Goal: Information Seeking & Learning: Check status

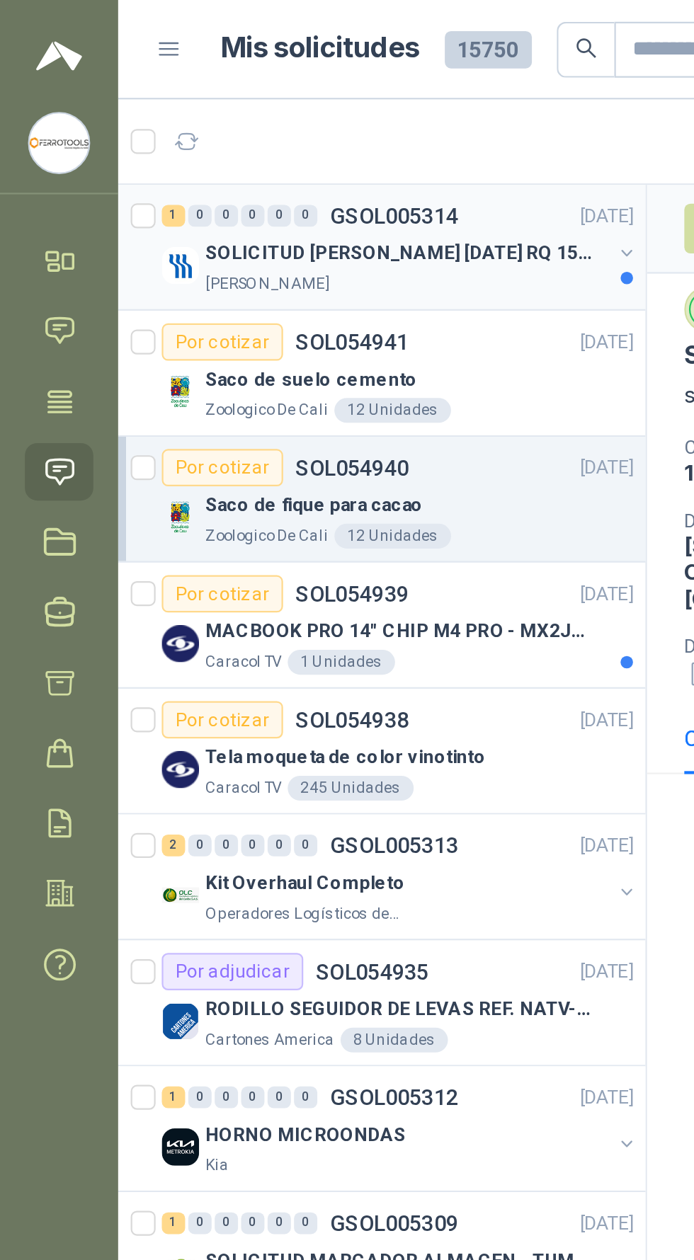
click at [118, 109] on p "SOLICITUD COTZ POCILLOS FIN DE AÑO RQ 15250" at bounding box center [181, 115] width 176 height 13
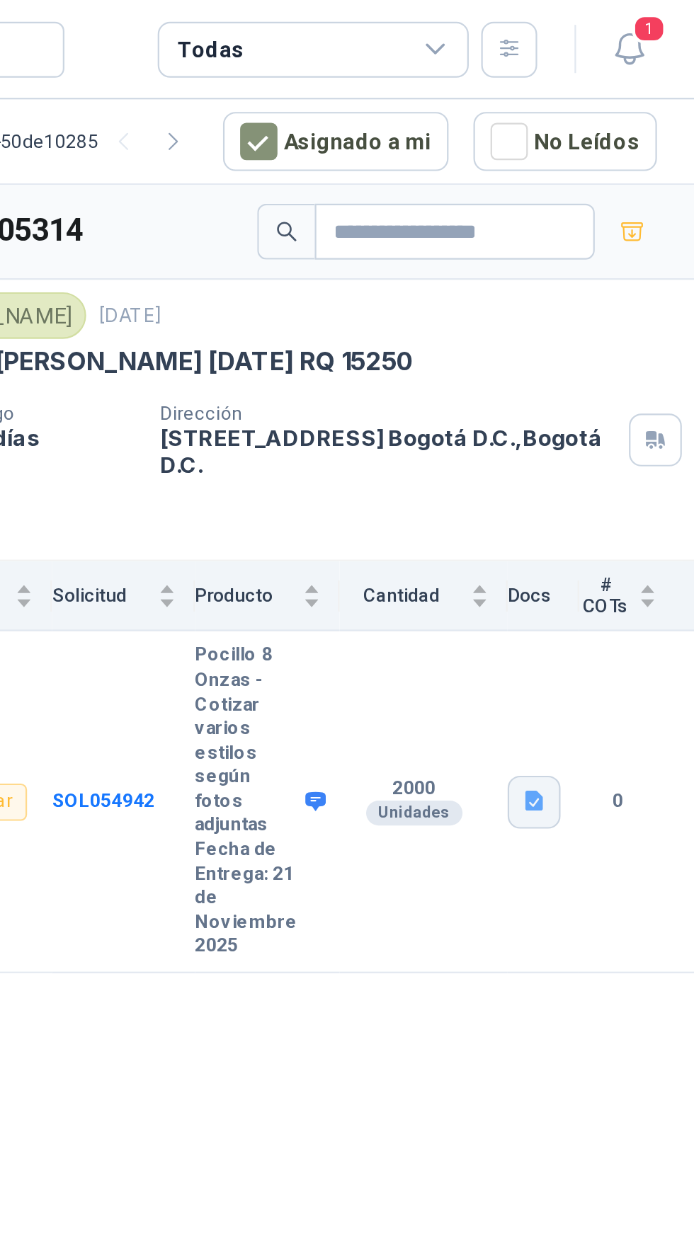
click at [618, 365] on icon "button" at bounding box center [621, 364] width 8 height 9
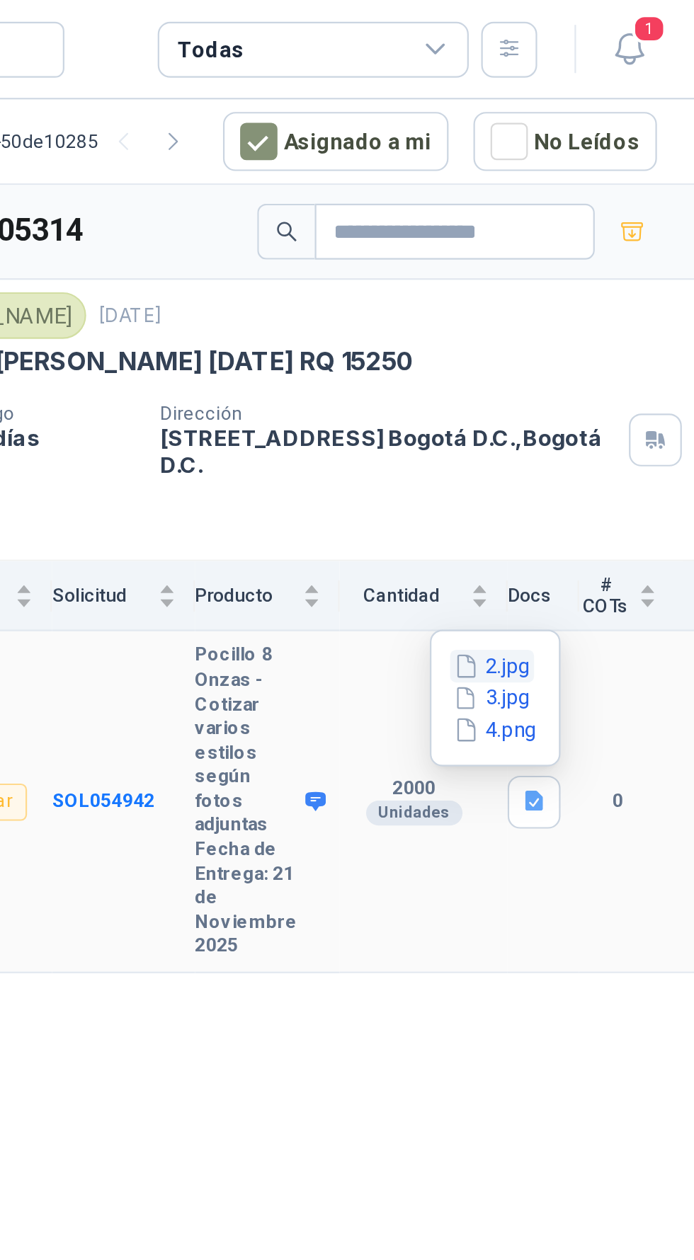
click at [604, 297] on button "2.jpg" at bounding box center [602, 303] width 38 height 15
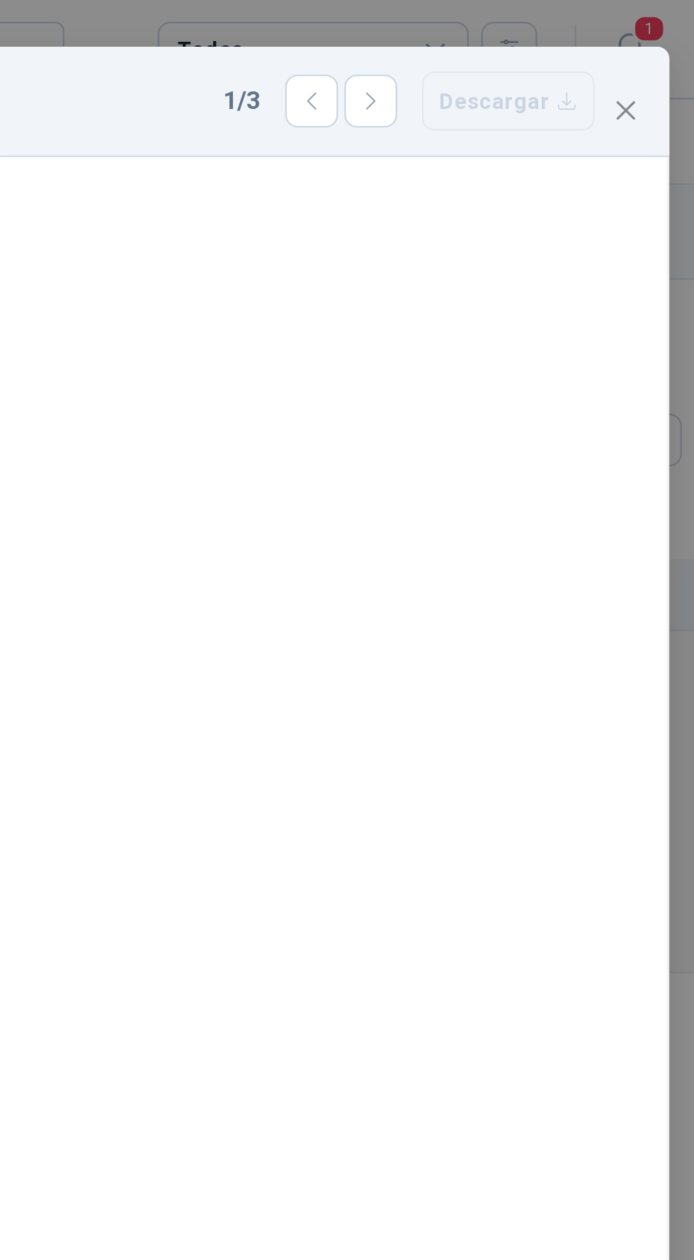
scroll to position [21, 0]
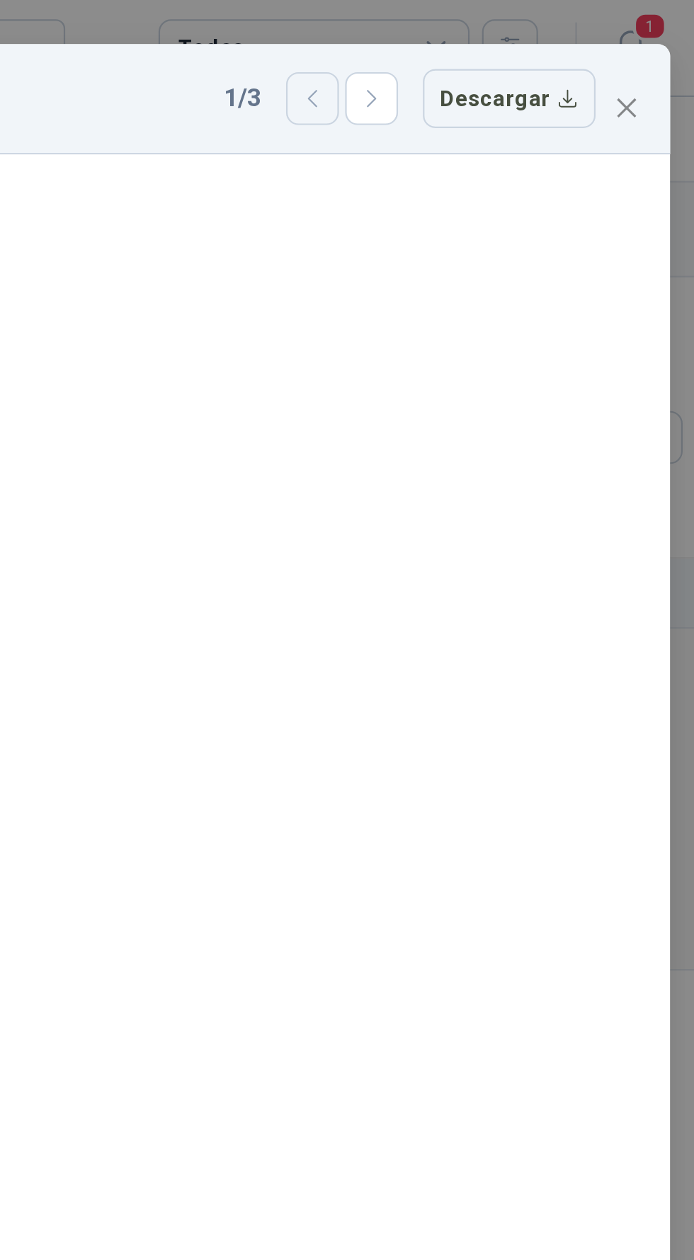
click at [519, 40] on icon "button" at bounding box center [520, 46] width 12 height 12
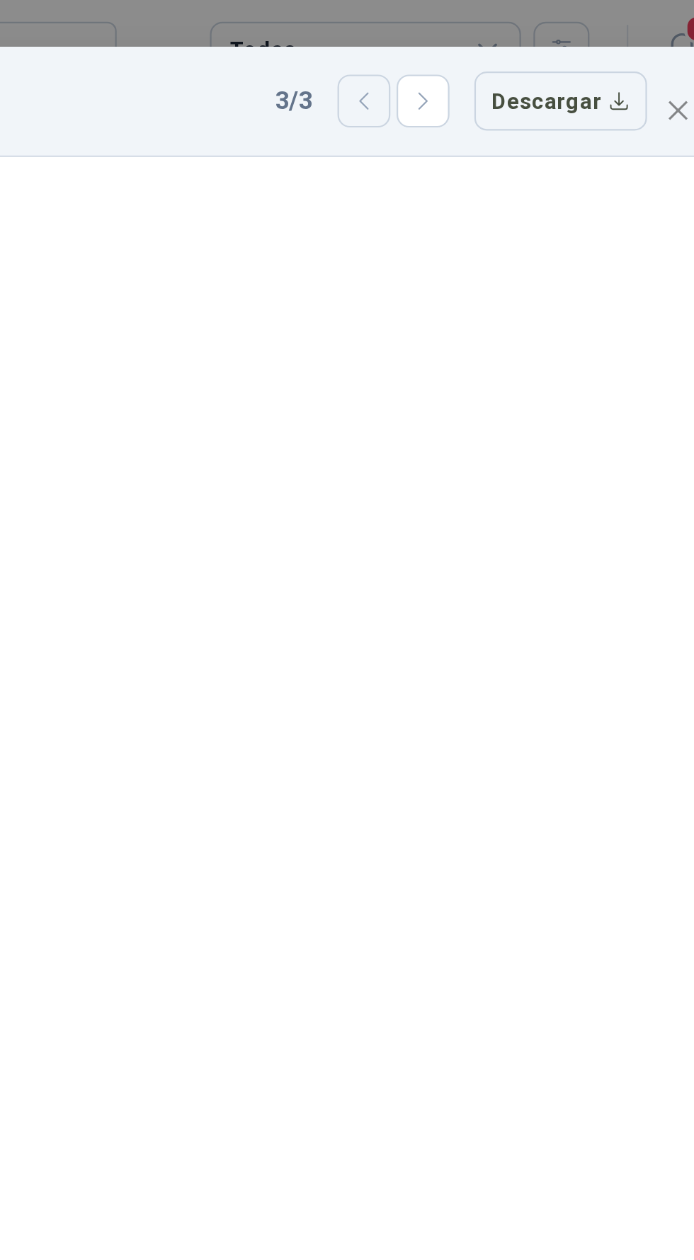
scroll to position [0, 0]
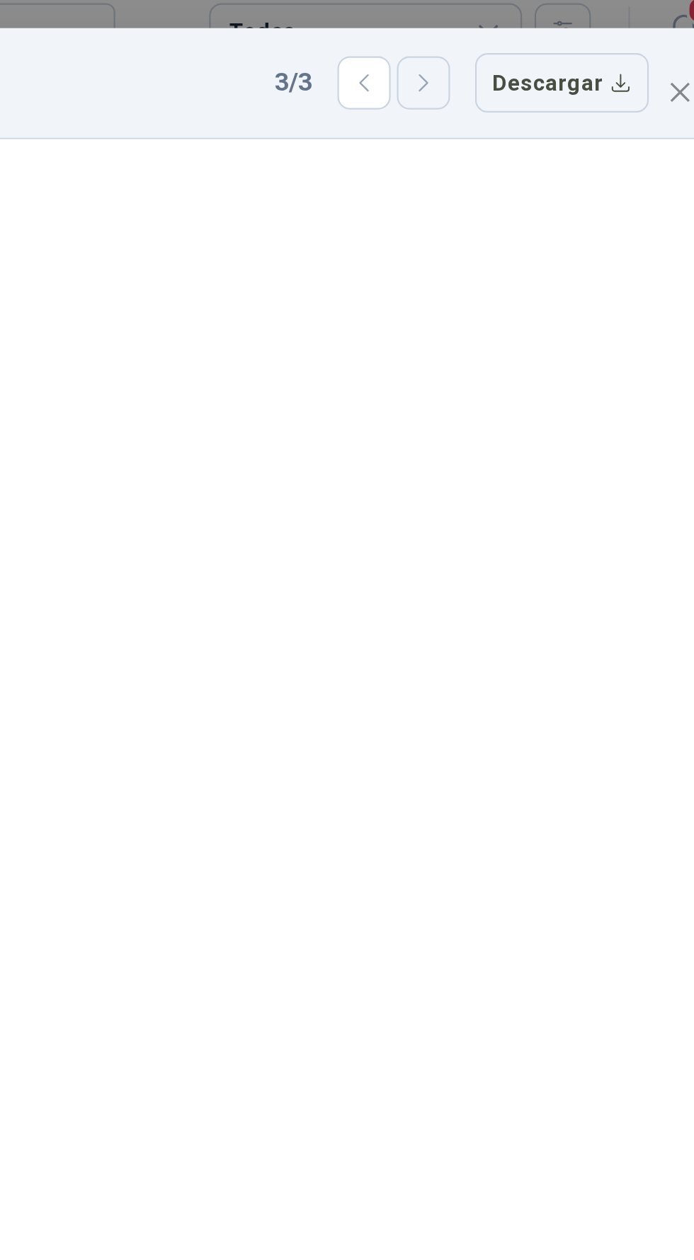
click at [552, 46] on icon "button" at bounding box center [547, 46] width 12 height 12
click at [553, 46] on icon "button" at bounding box center [547, 46] width 12 height 12
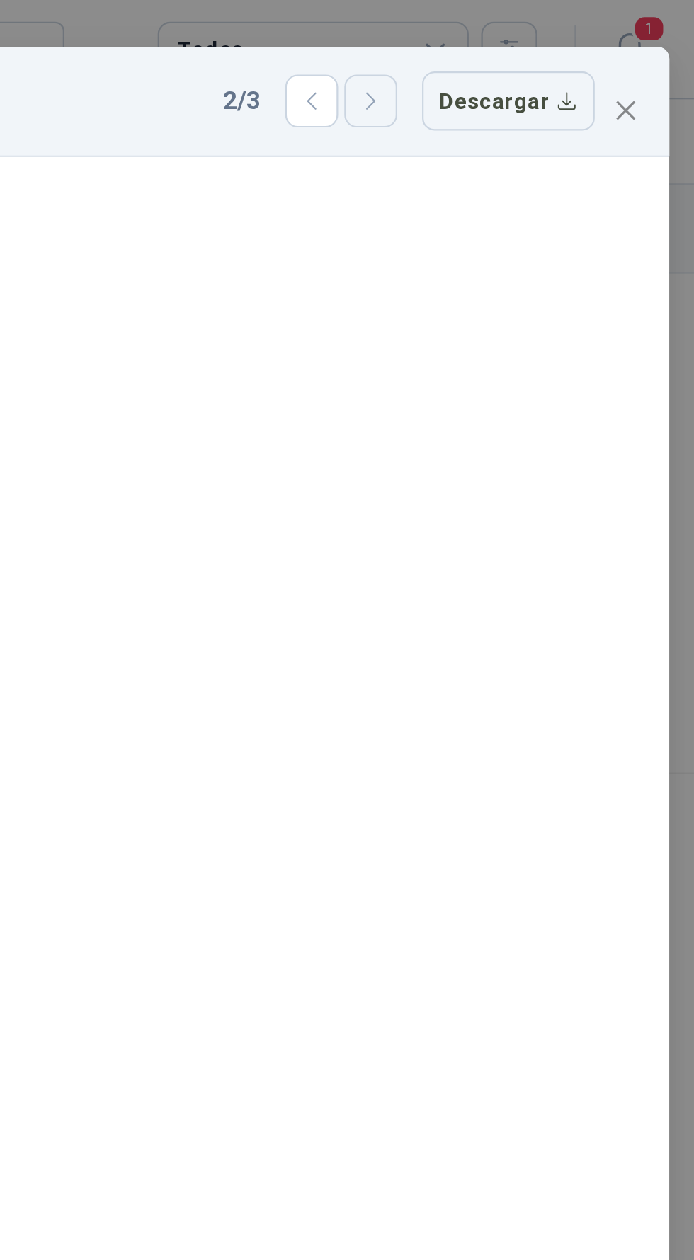
click at [549, 45] on icon "button" at bounding box center [547, 46] width 12 height 12
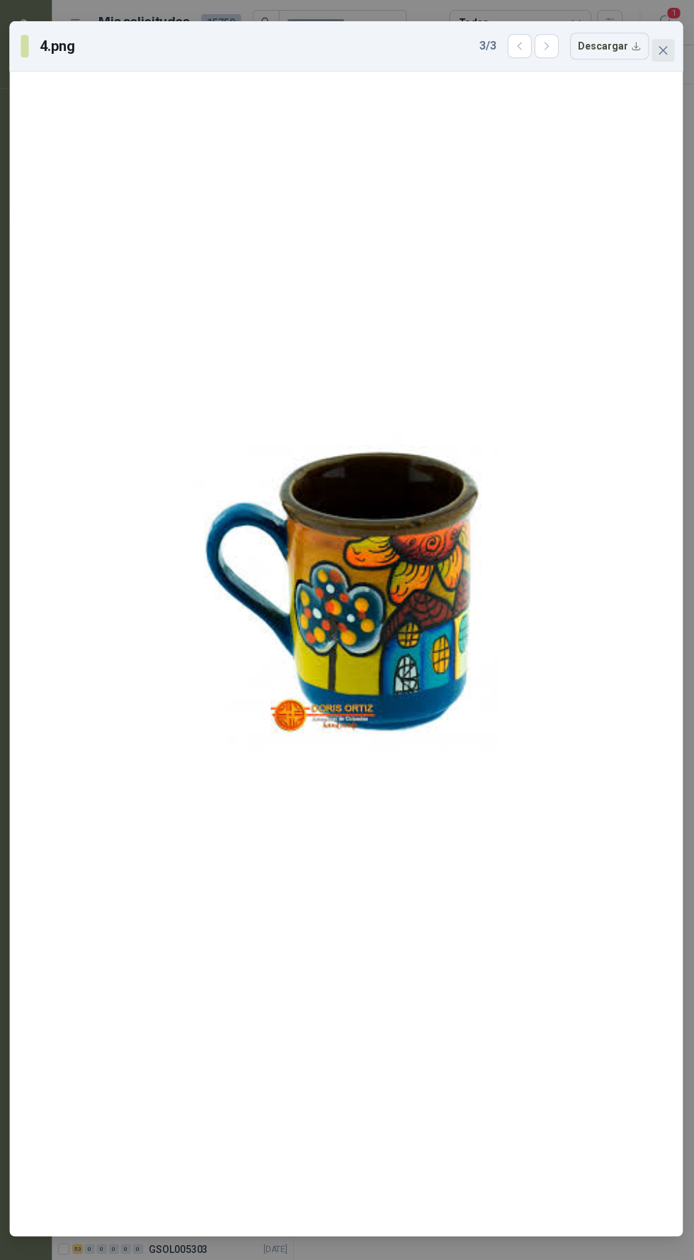
click at [663, 50] on icon "close" at bounding box center [663, 50] width 8 height 8
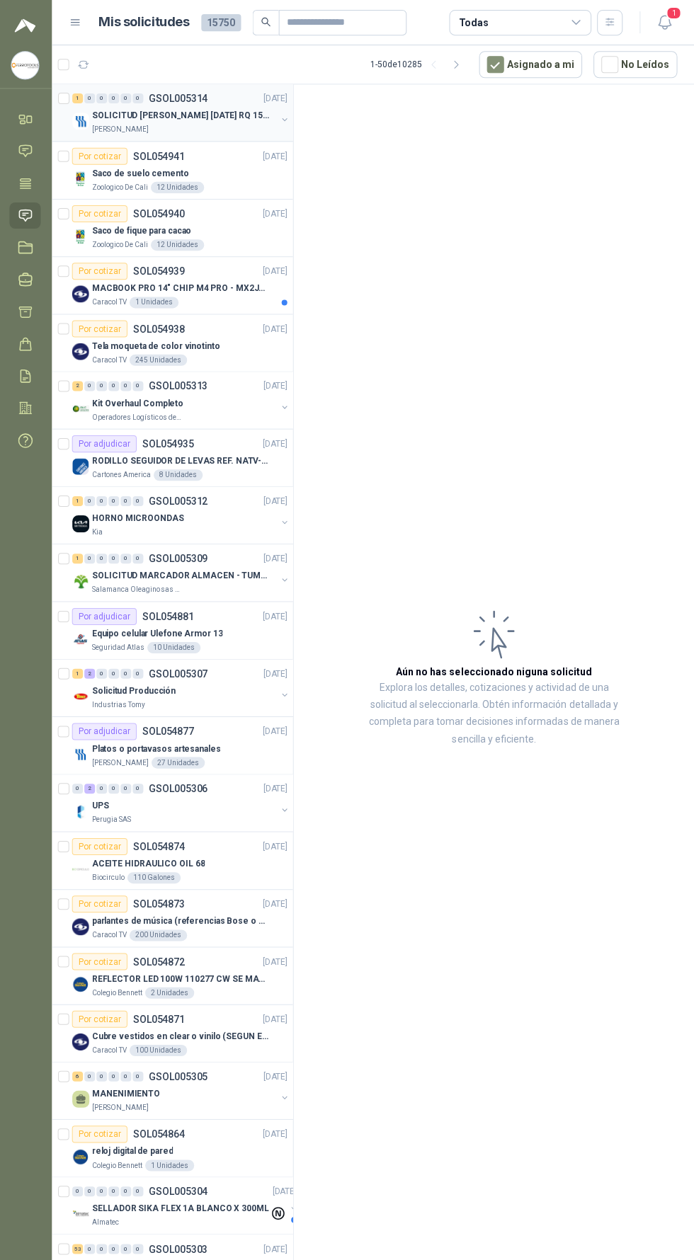
click at [154, 117] on p "SOLICITUD COTZ POCILLOS FIN DE AÑO RQ 15250" at bounding box center [181, 115] width 176 height 13
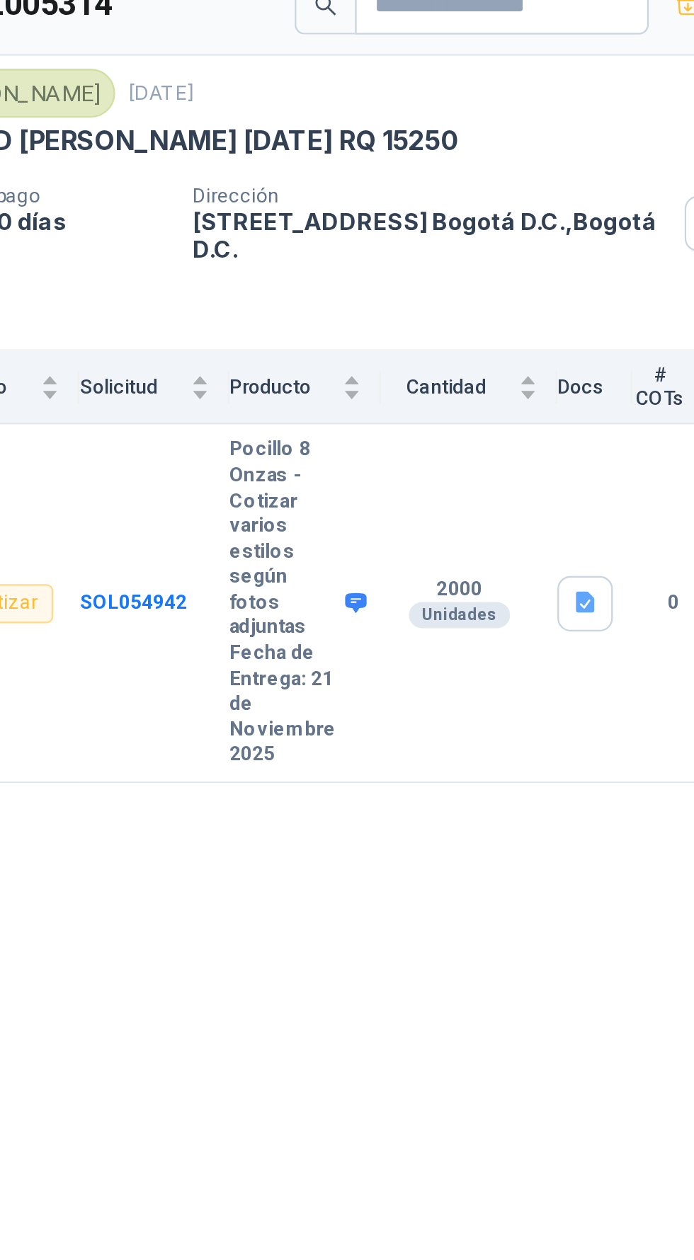
scroll to position [46, 0]
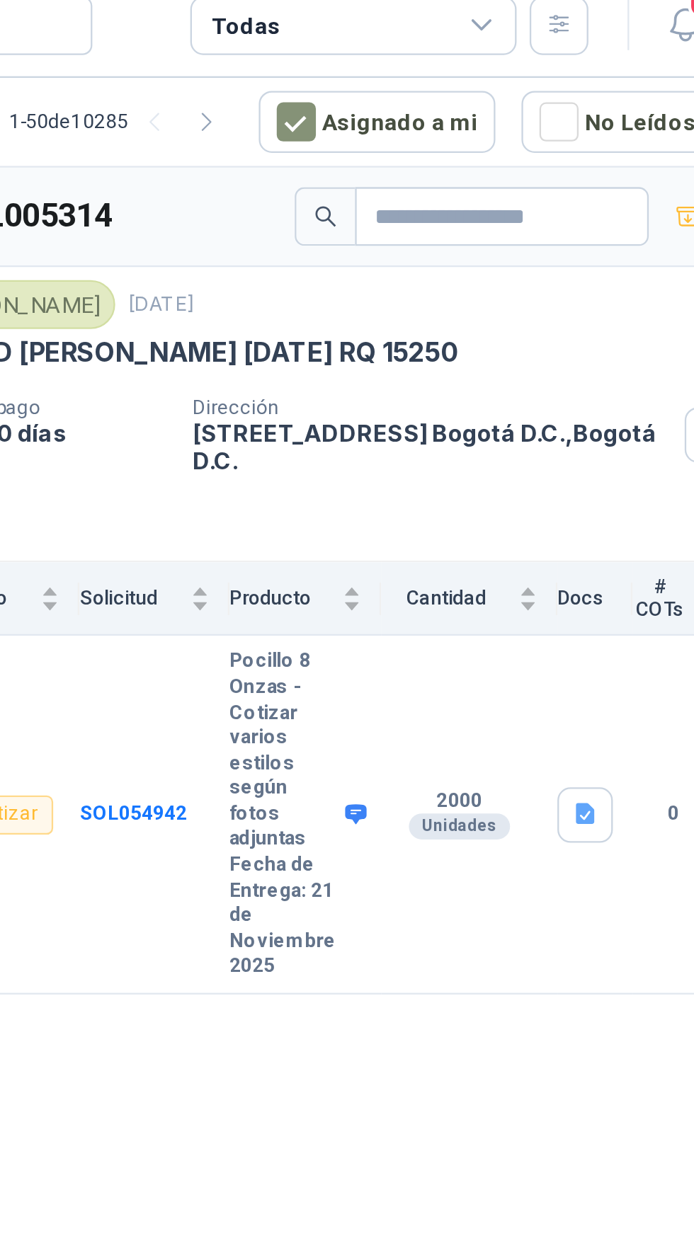
click at [518, 361] on icon at bounding box center [521, 365] width 9 height 8
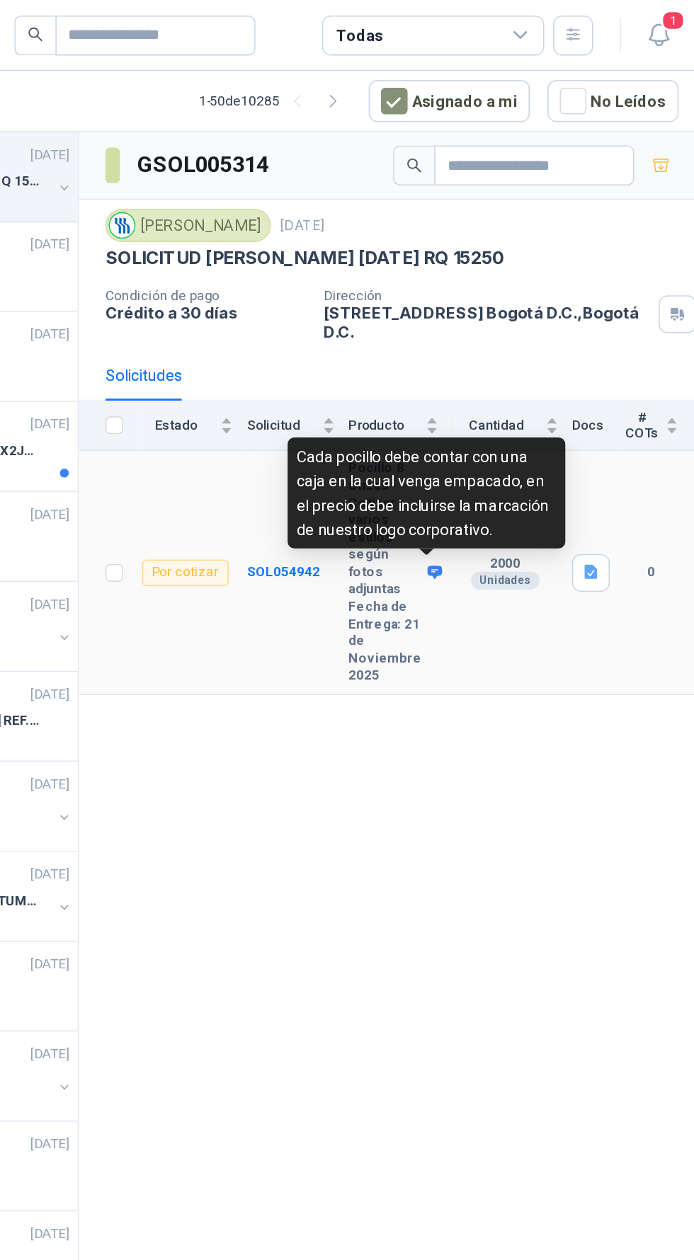
scroll to position [0, 0]
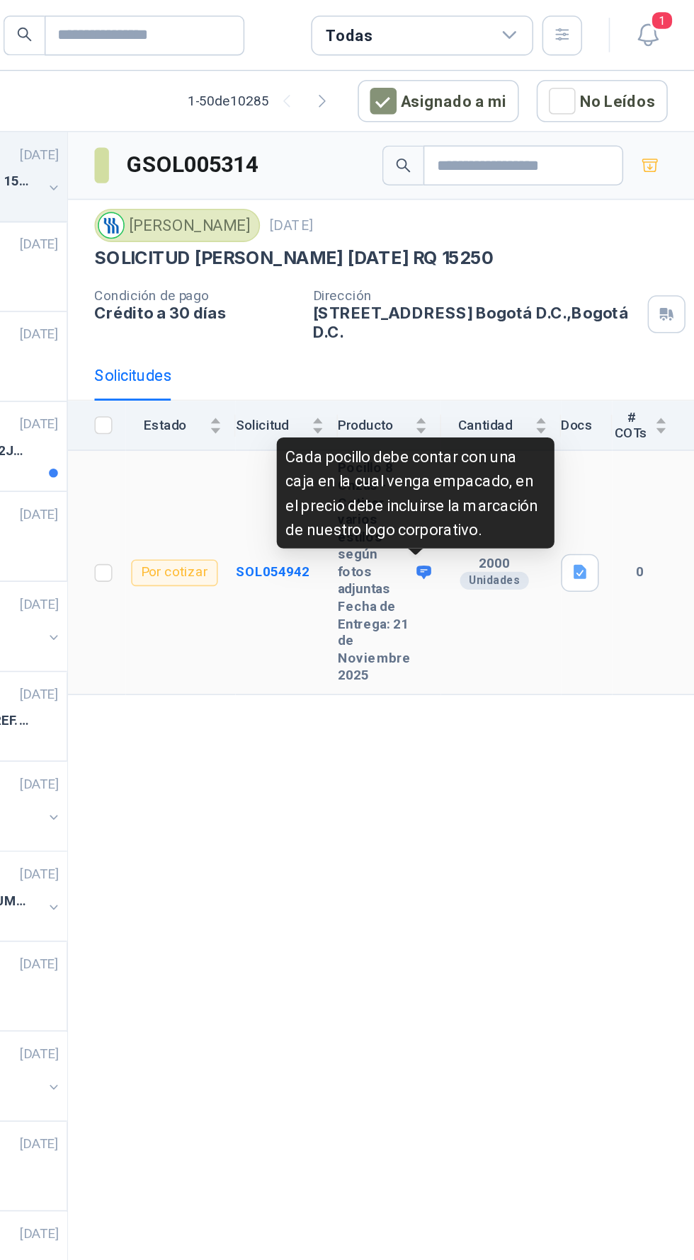
click at [511, 502] on div "GSOL005314 Fresenius Kabi 4 sept, 2025 SOLICITUD COTZ POCILLOS FIN DE AÑO RQ 15…" at bounding box center [494, 674] width 399 height 1181
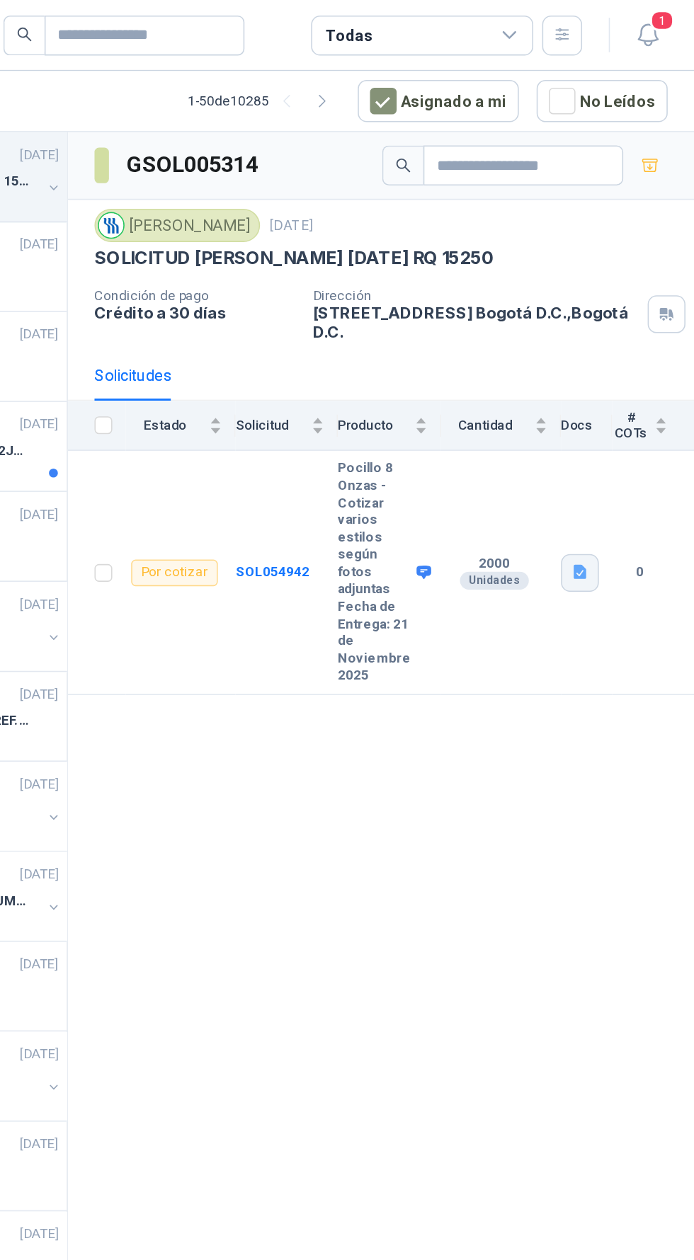
click at [621, 364] on icon "button" at bounding box center [621, 364] width 8 height 9
click at [598, 314] on button "3.jpg" at bounding box center [602, 318] width 38 height 15
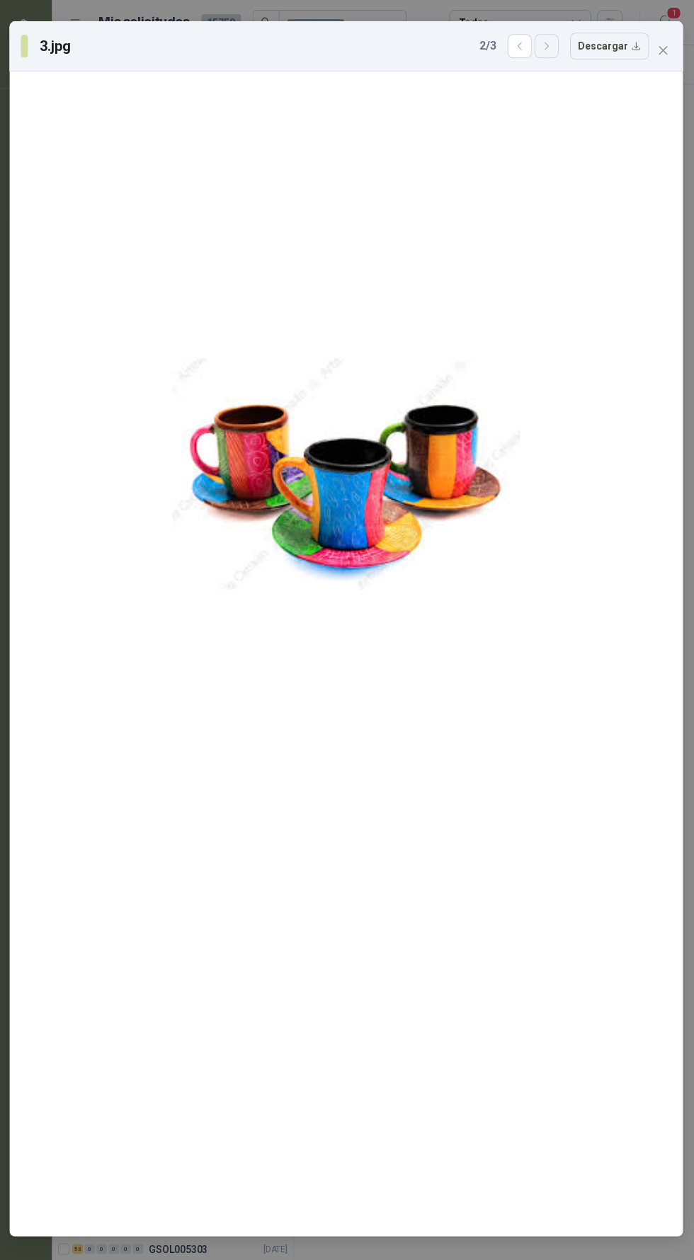
click at [546, 40] on icon "button" at bounding box center [547, 46] width 12 height 12
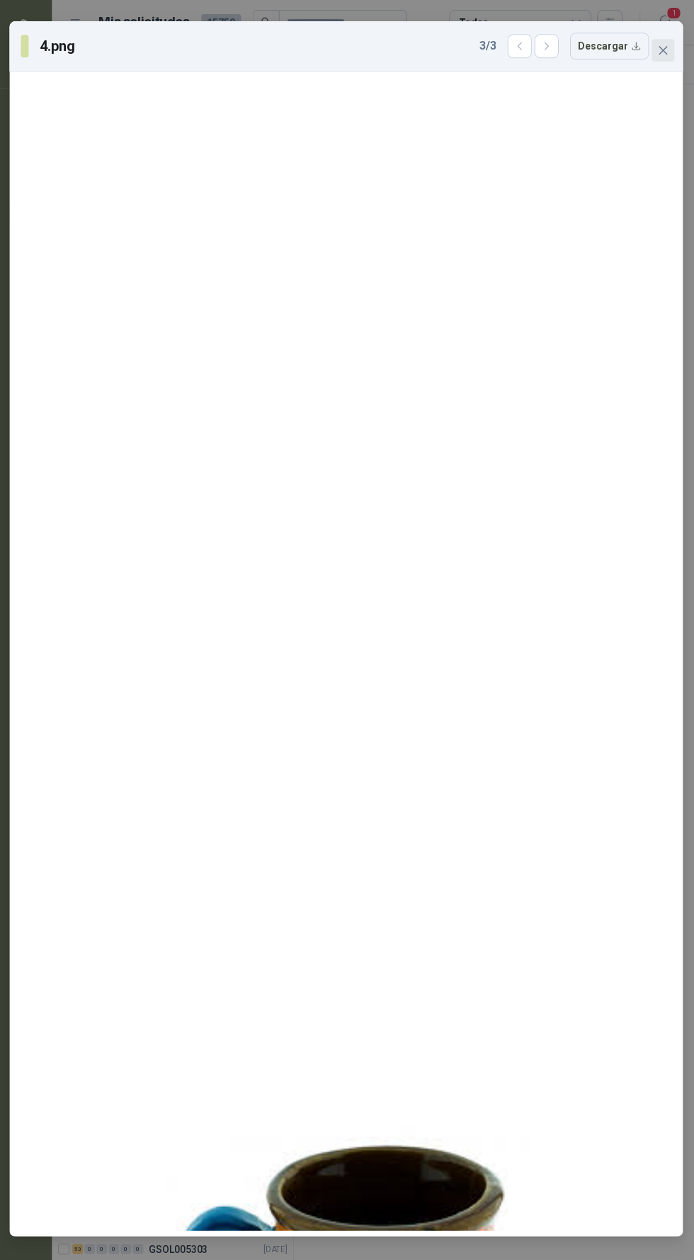
click at [655, 39] on button "Close" at bounding box center [662, 50] width 23 height 23
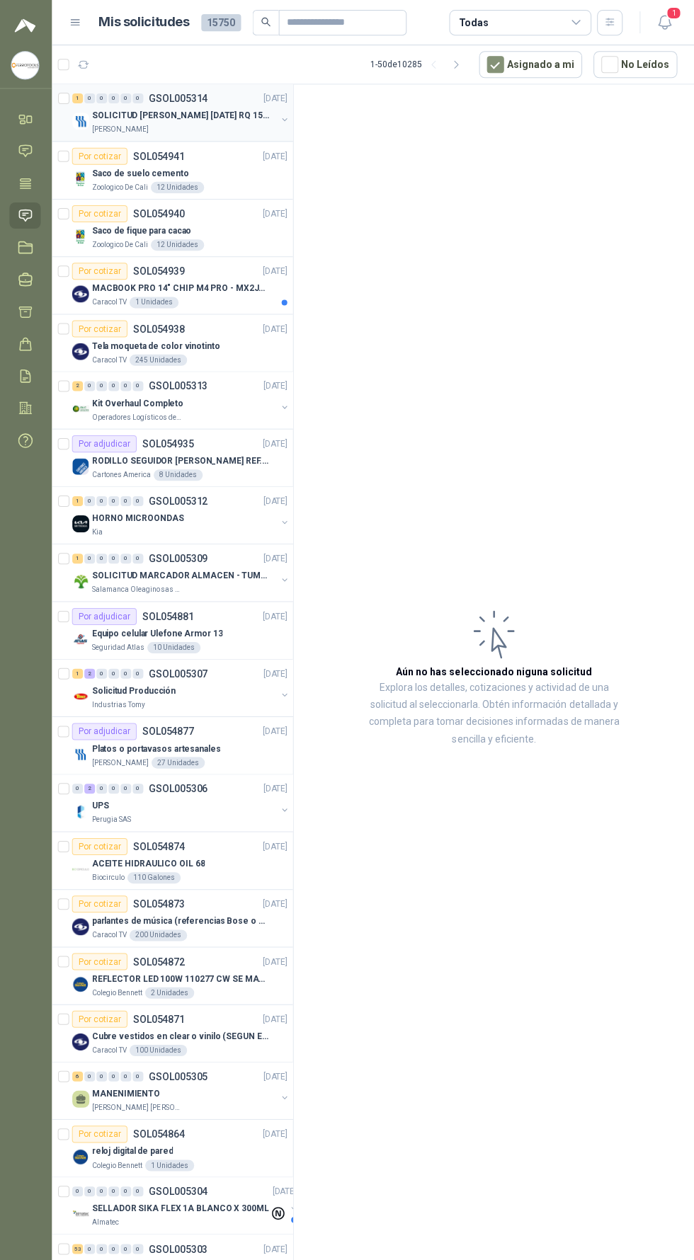
click at [198, 113] on p "SOLICITUD COTZ POCILLOS FIN DE AÑO RQ 15250" at bounding box center [181, 115] width 176 height 13
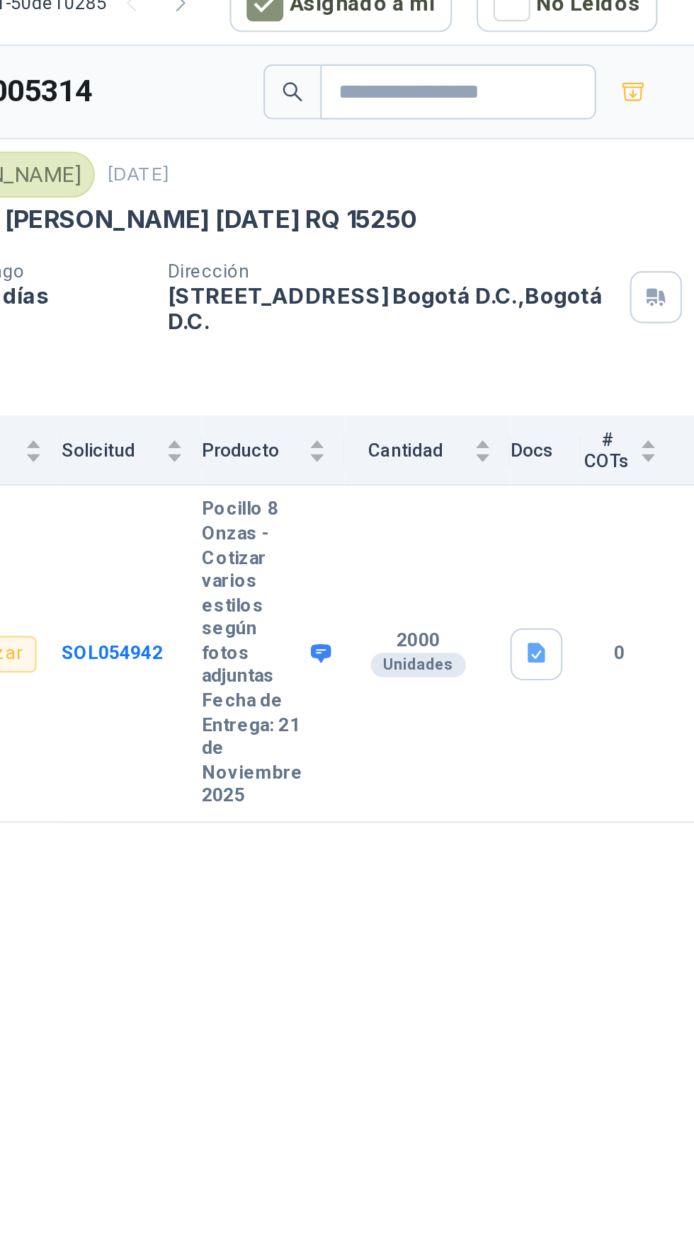
click at [513, 363] on span at bounding box center [518, 365] width 11 height 11
click at [518, 365] on icon at bounding box center [521, 365] width 9 height 8
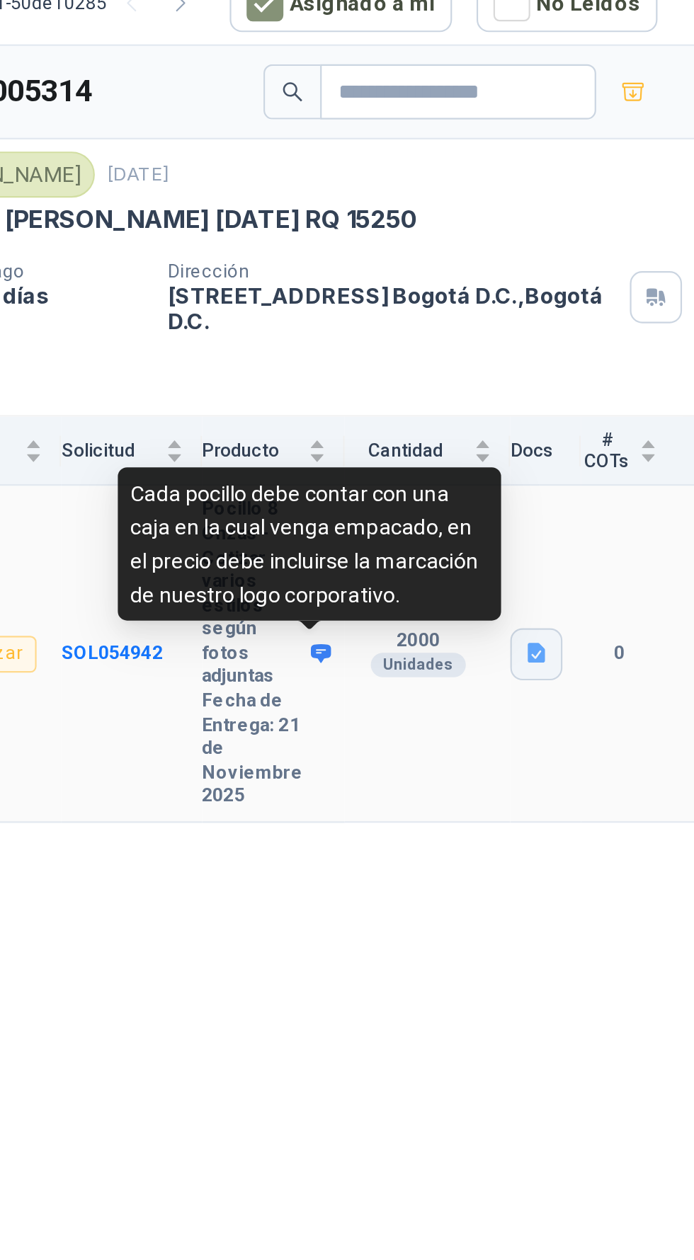
click at [625, 364] on icon "button" at bounding box center [621, 364] width 8 height 9
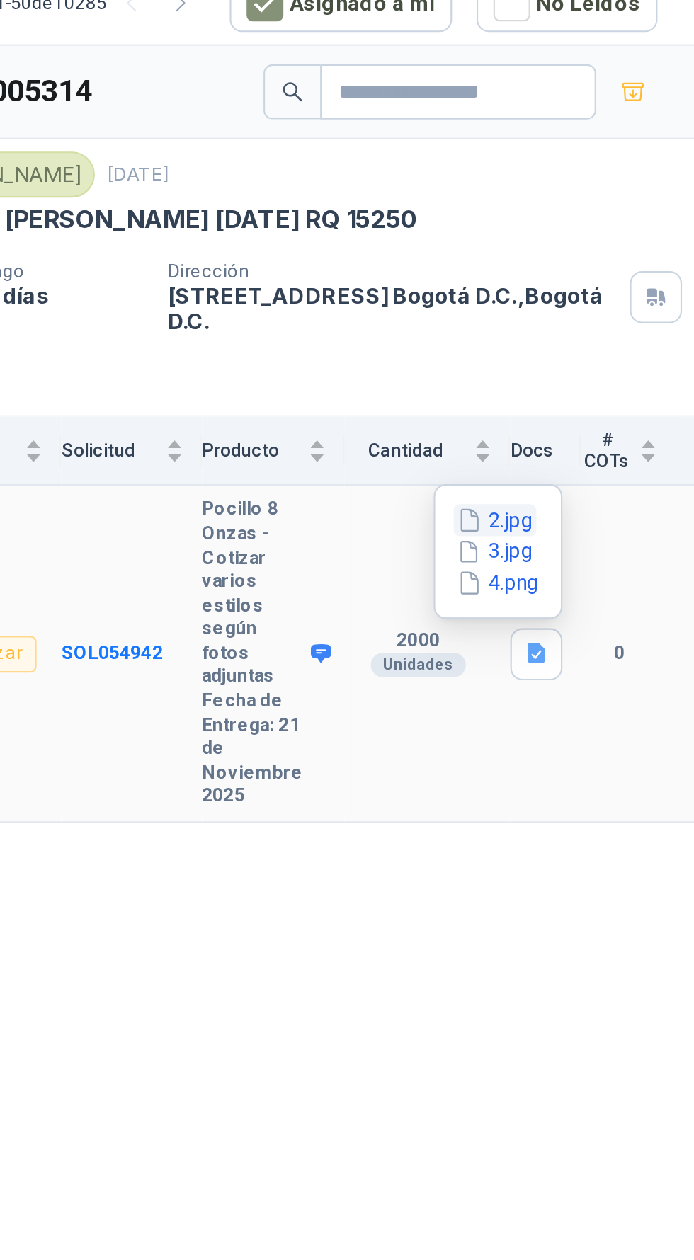
click at [615, 303] on button "2.jpg" at bounding box center [602, 303] width 38 height 15
